Goal: Find specific page/section: Find specific page/section

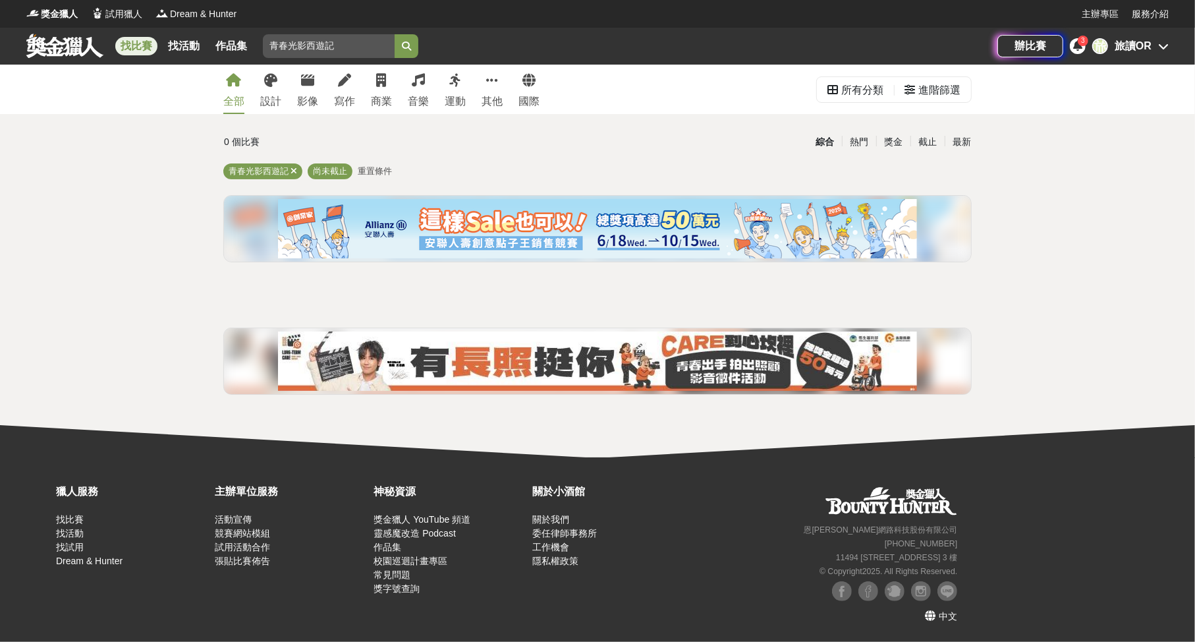
click at [70, 48] on link at bounding box center [65, 45] width 80 height 25
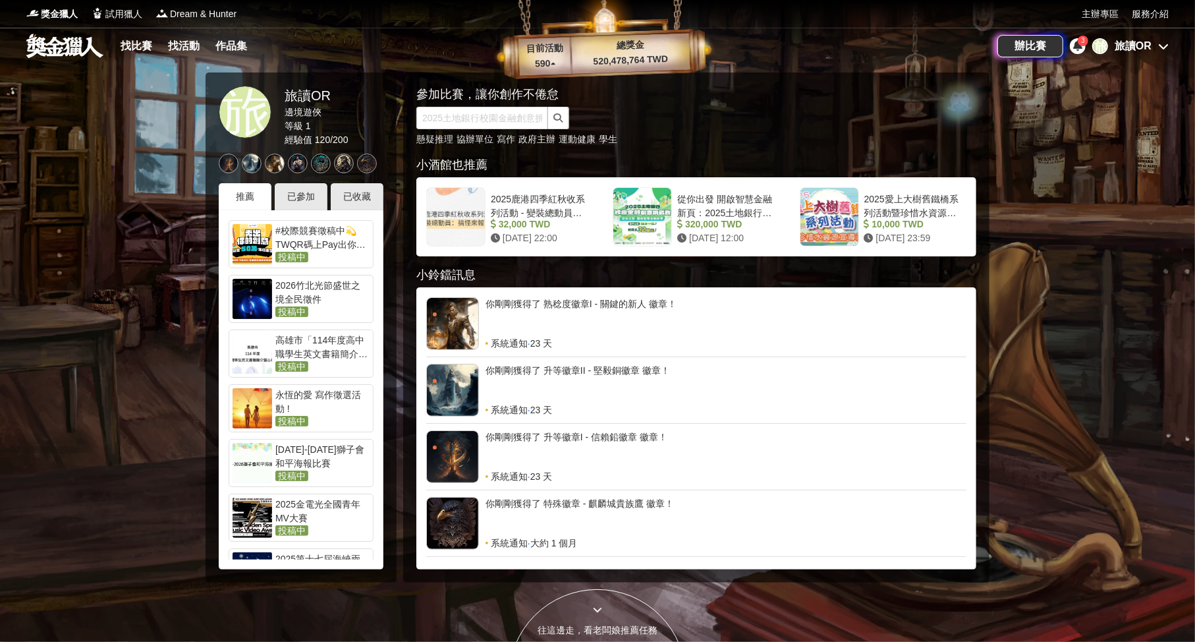
click at [1124, 52] on div "旅讀OR" at bounding box center [1132, 46] width 37 height 16
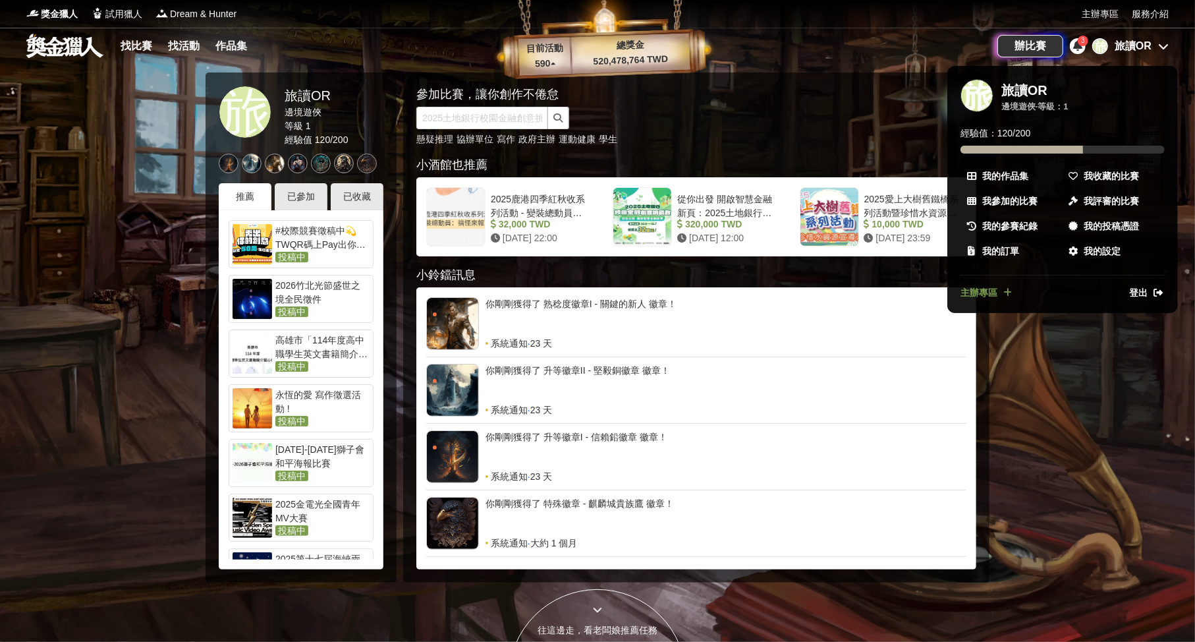
click at [1127, 47] on div at bounding box center [597, 321] width 1195 height 642
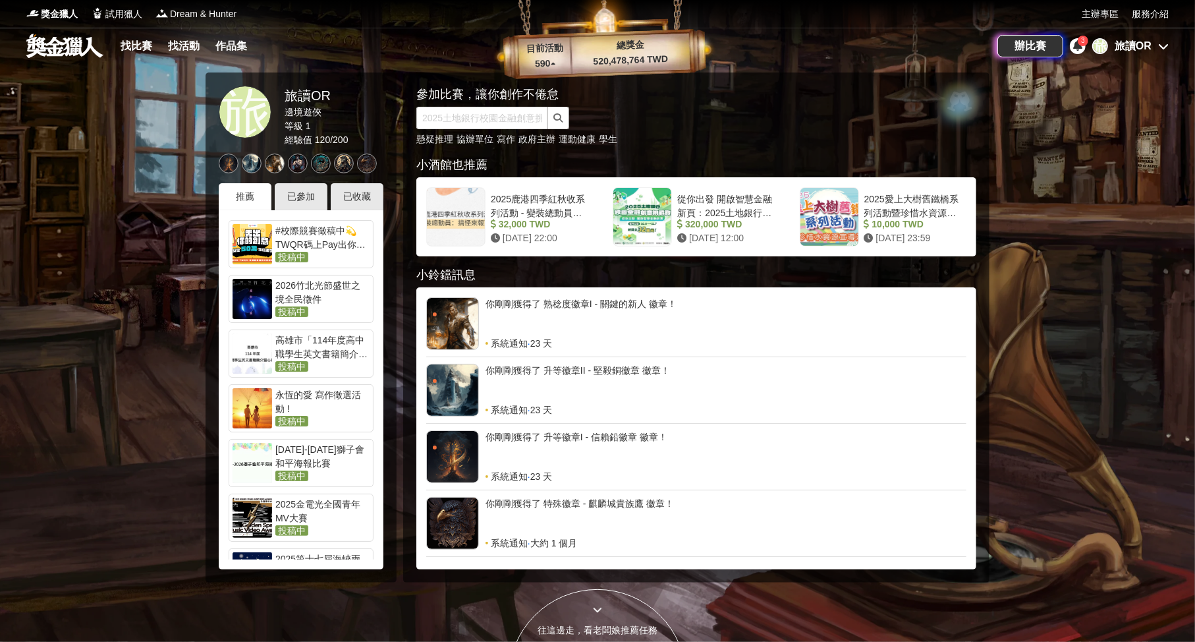
click at [1126, 45] on div "旅讀OR" at bounding box center [1132, 46] width 37 height 16
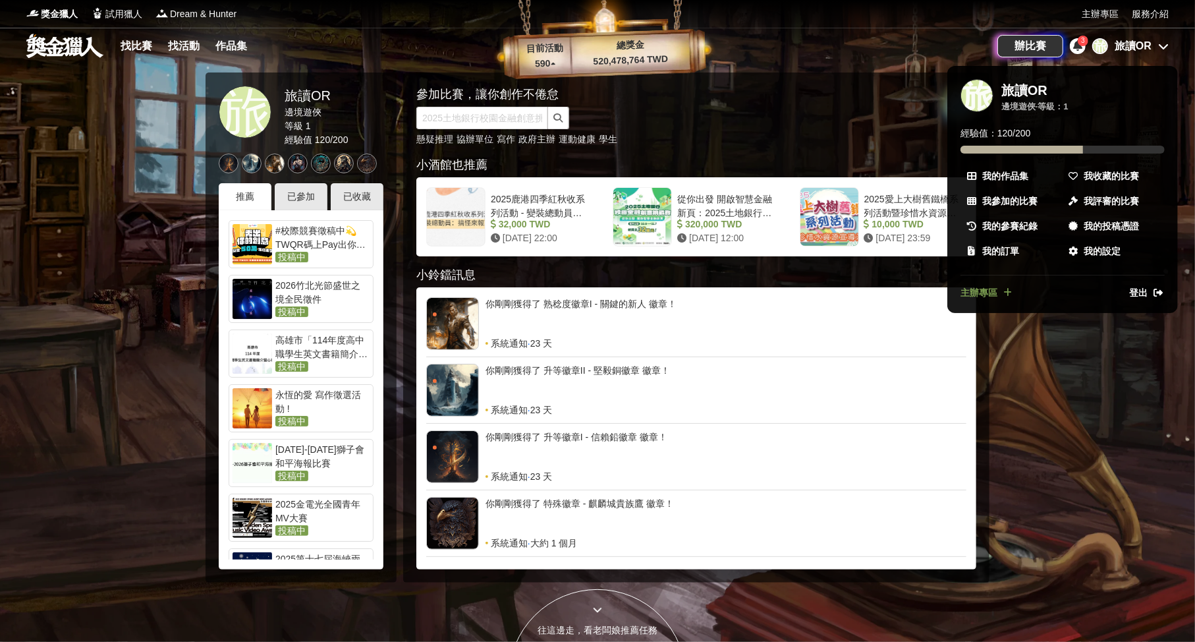
click at [1109, 12] on div at bounding box center [597, 321] width 1195 height 642
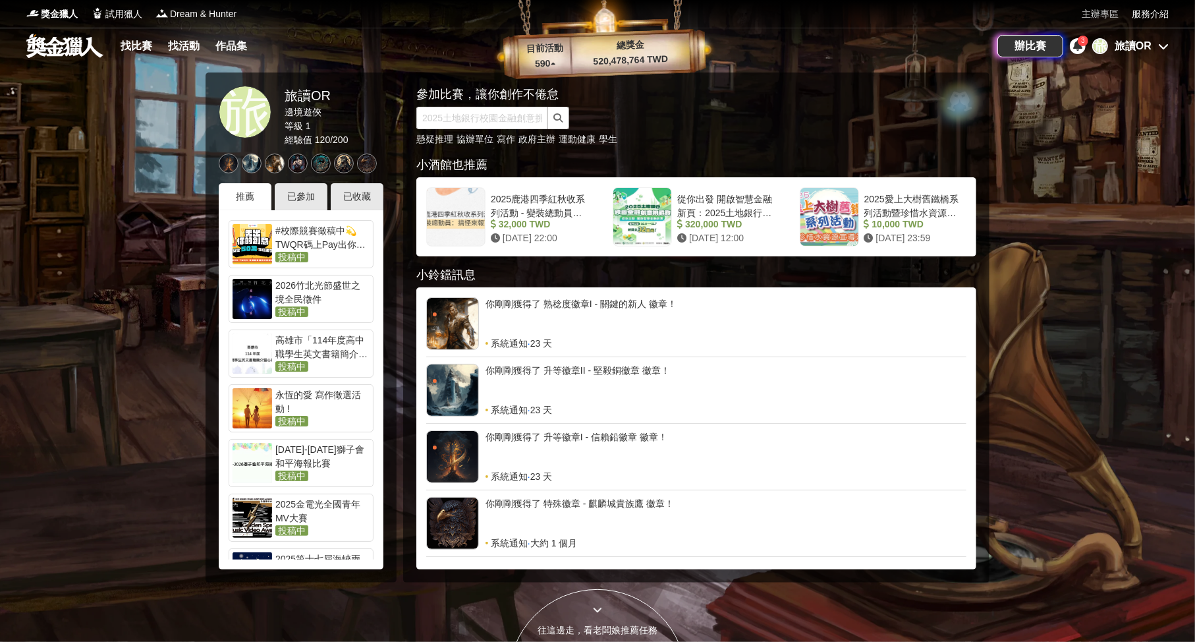
click at [1106, 13] on link "主辦專區" at bounding box center [1100, 14] width 37 height 14
